Goal: Task Accomplishment & Management: Use online tool/utility

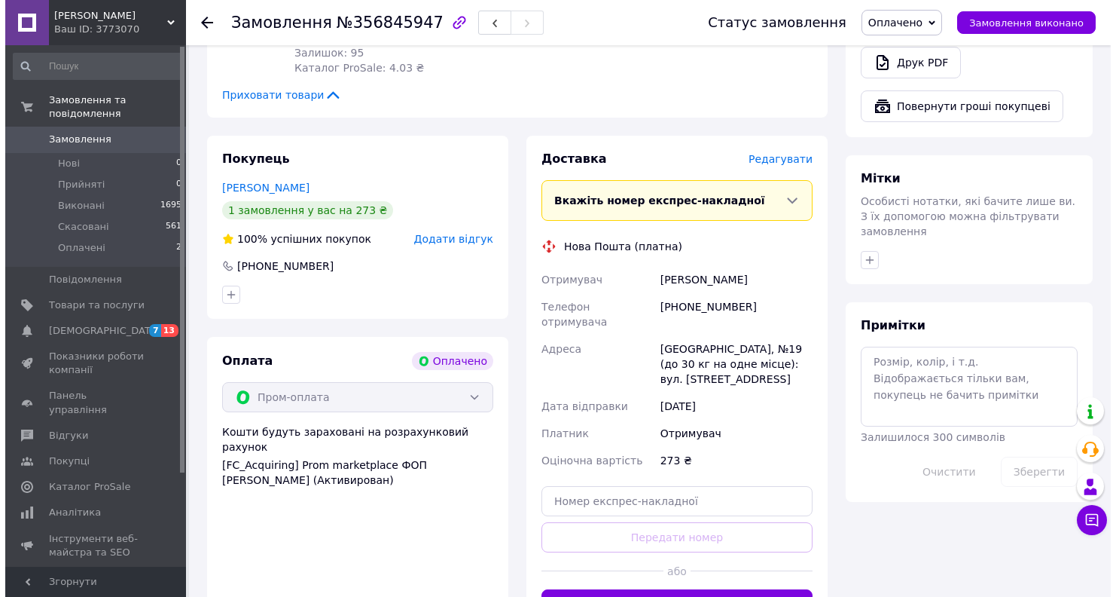
scroll to position [1055, 0]
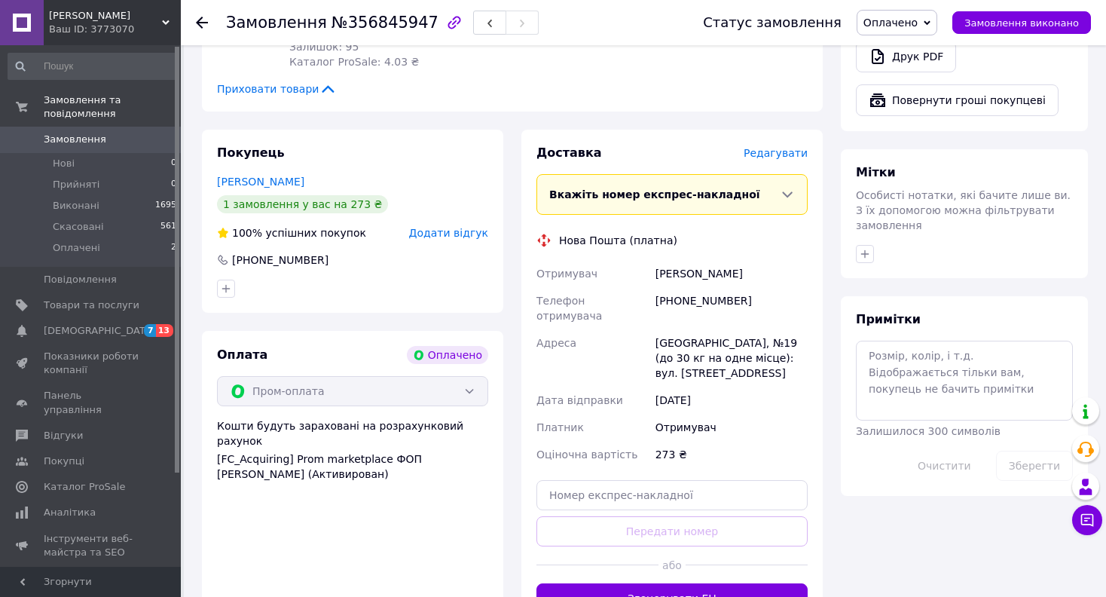
click at [780, 147] on span "Редагувати" at bounding box center [776, 153] width 64 height 12
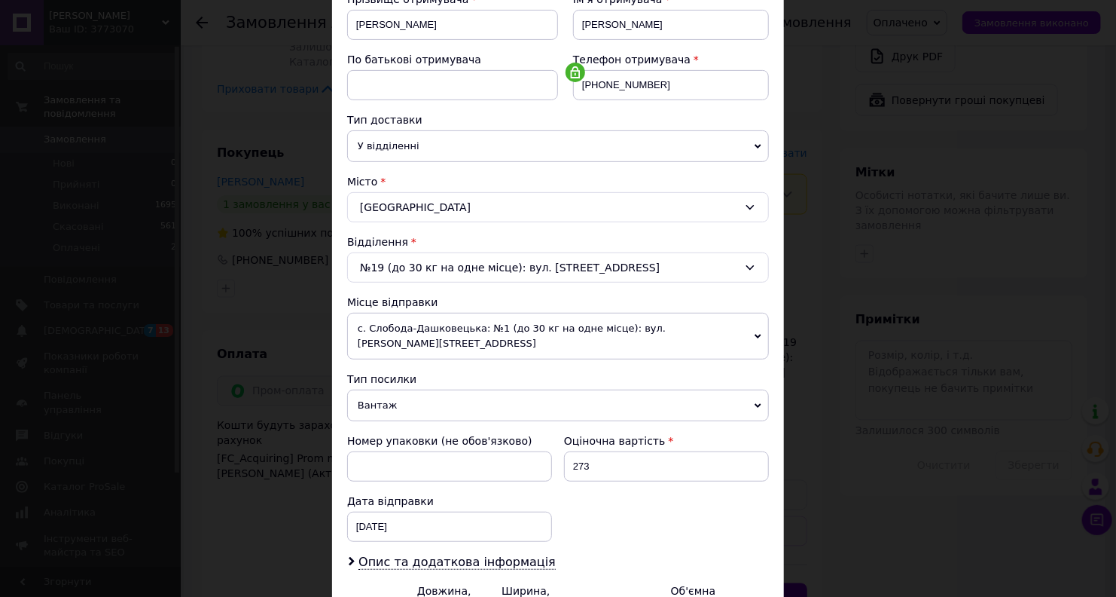
scroll to position [399, 0]
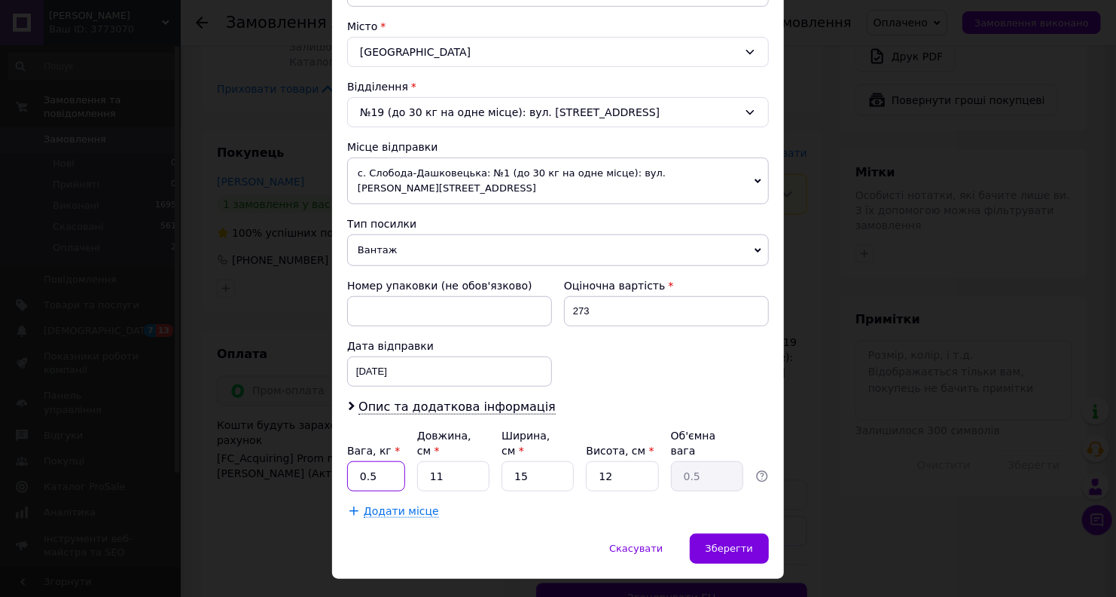
click at [383, 461] on input "0.5" at bounding box center [376, 476] width 58 height 30
type input "0"
type input "1"
type input "5"
type input "0.23"
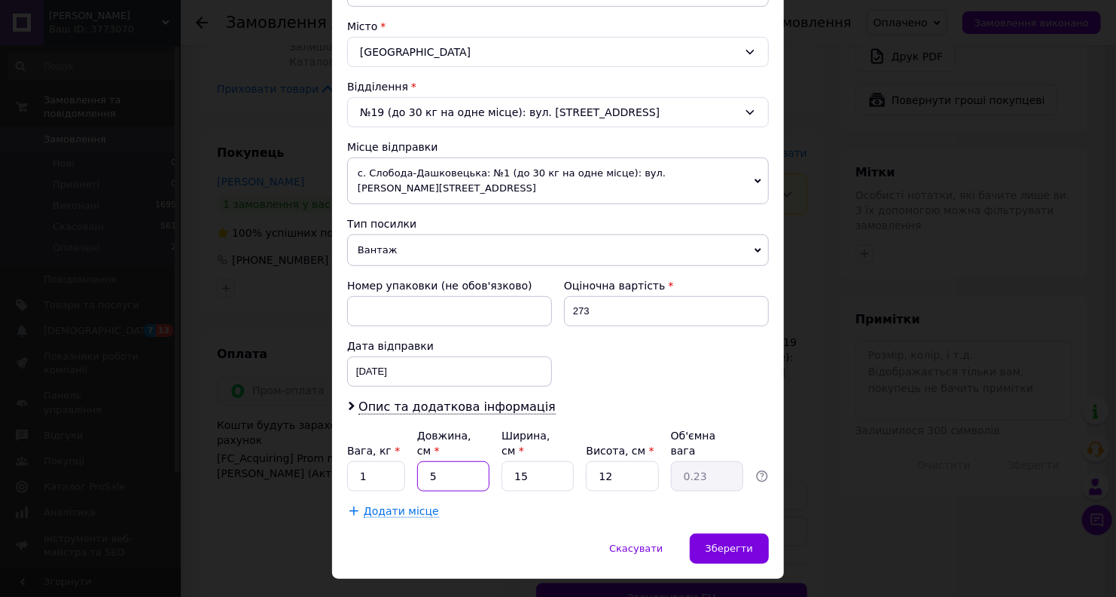
type input "5"
type input "0.1"
type input "5"
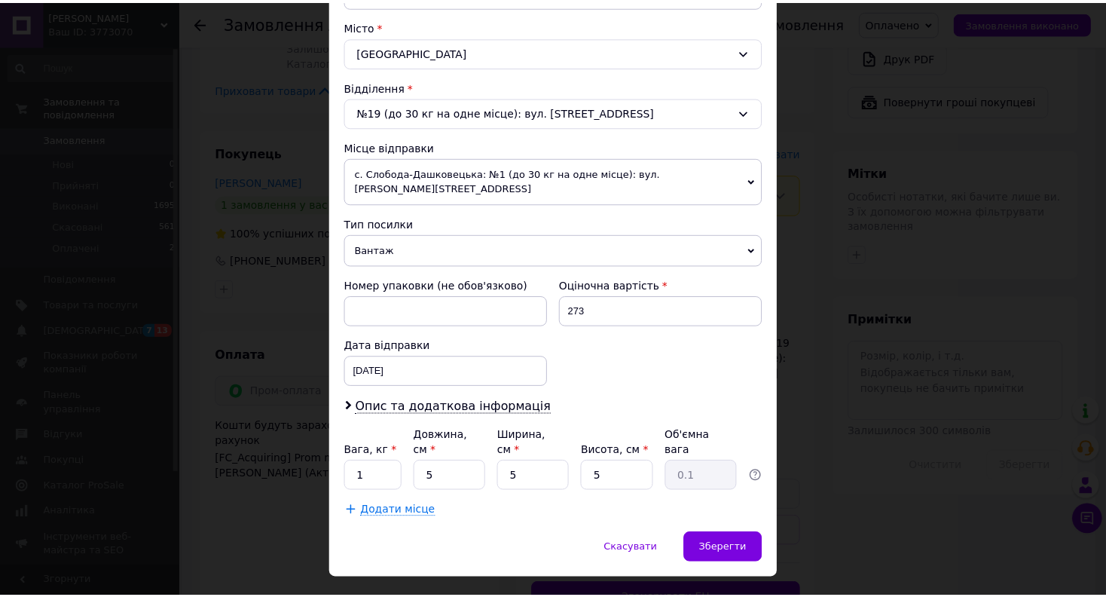
scroll to position [478, 0]
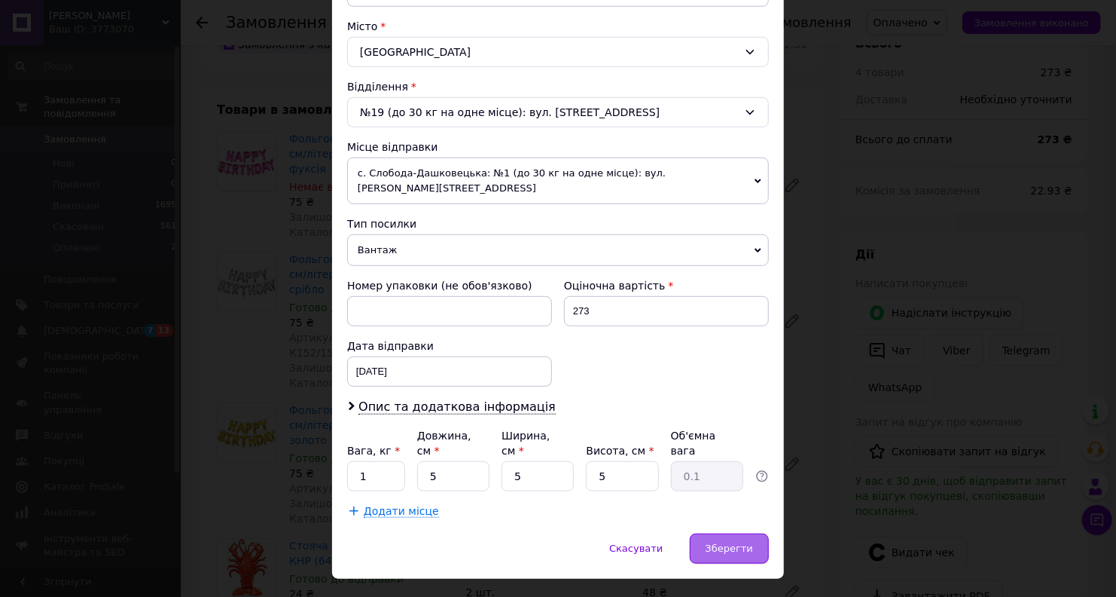
click at [710, 542] on span "Зберегти" at bounding box center [729, 547] width 47 height 11
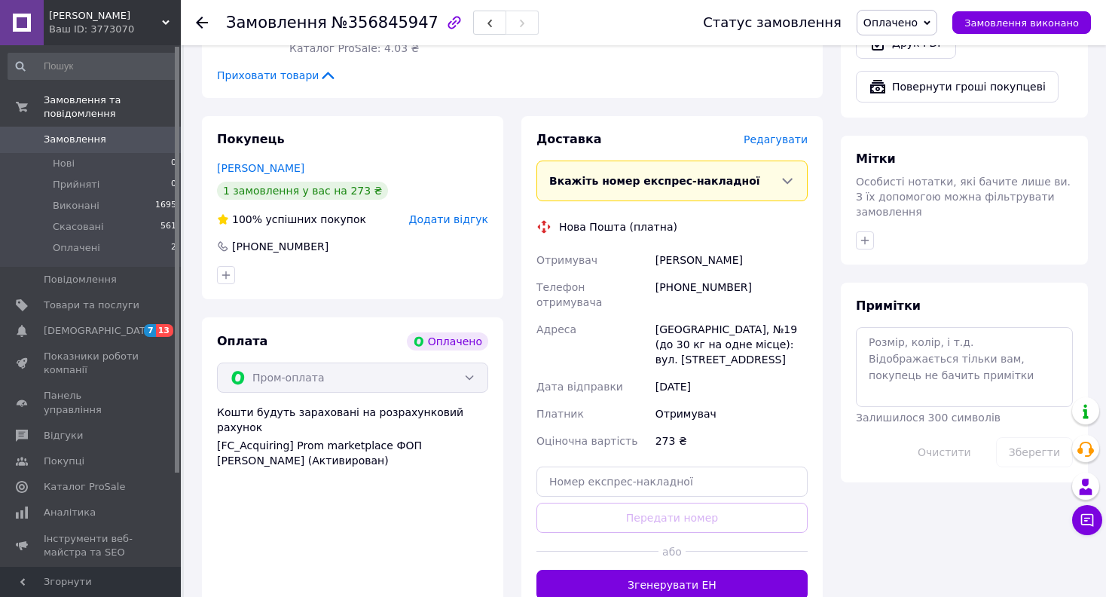
scroll to position [1080, 0]
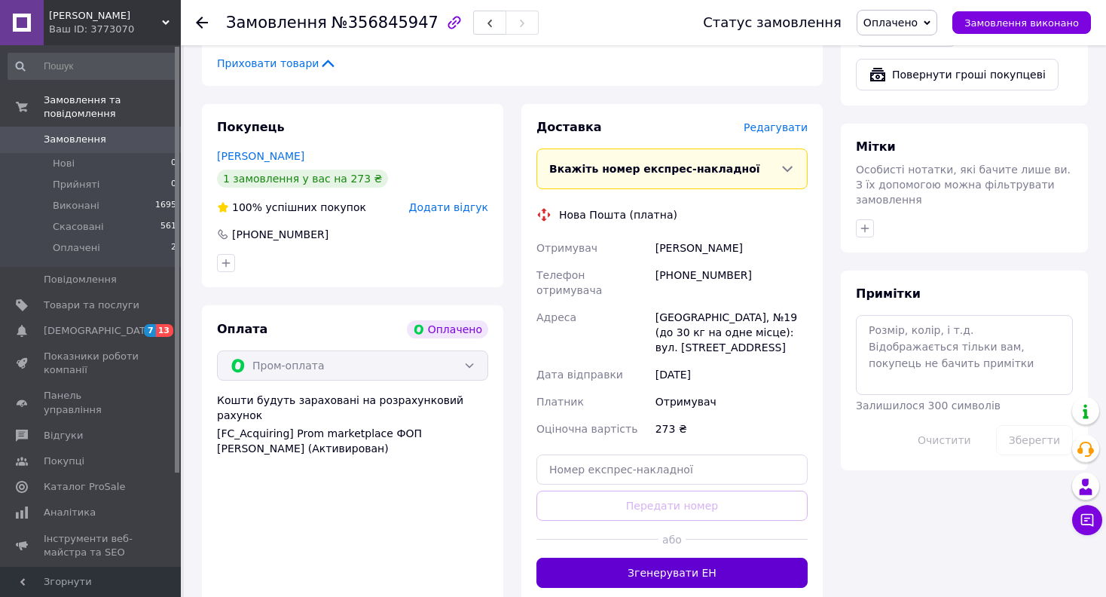
click at [675, 557] on button "Згенерувати ЕН" at bounding box center [671, 572] width 271 height 30
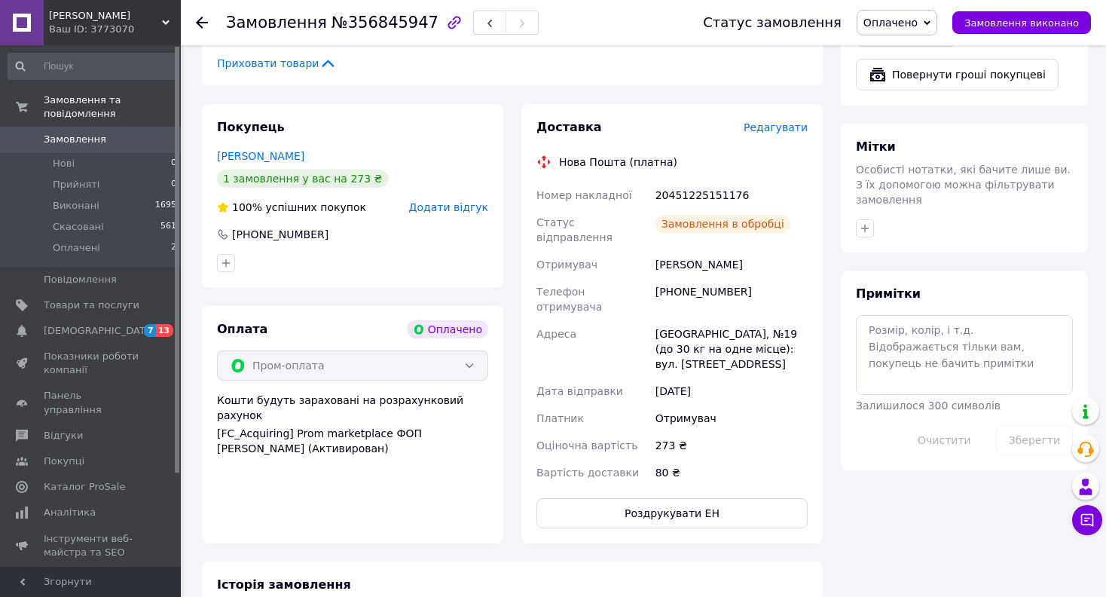
click at [697, 182] on div "20451225151176" at bounding box center [731, 195] width 158 height 27
copy div "20451225151176"
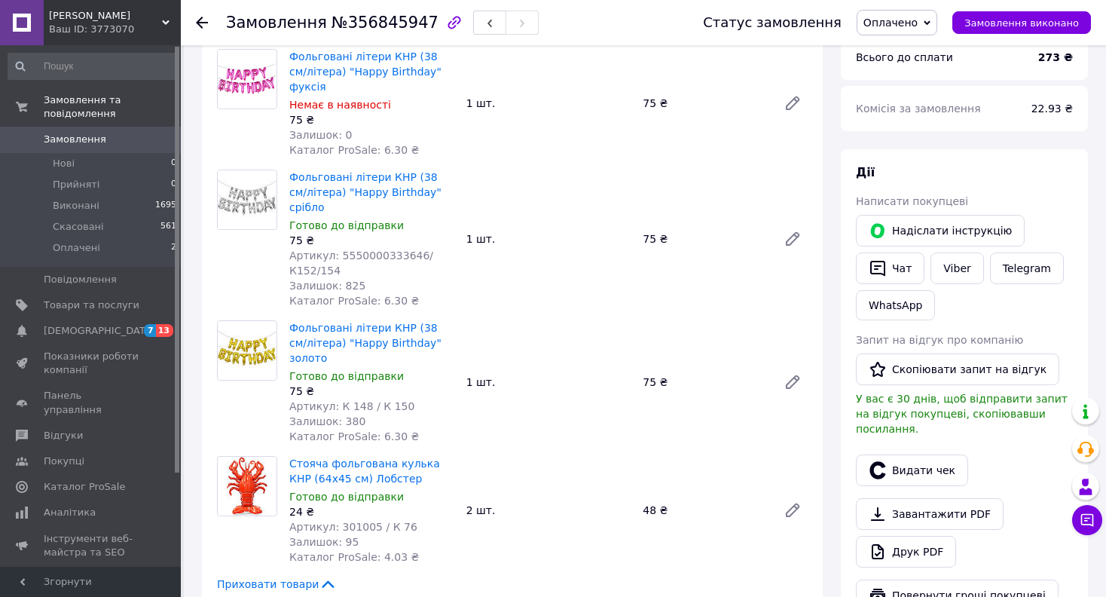
scroll to position [753, 0]
